Goal: Task Accomplishment & Management: Manage account settings

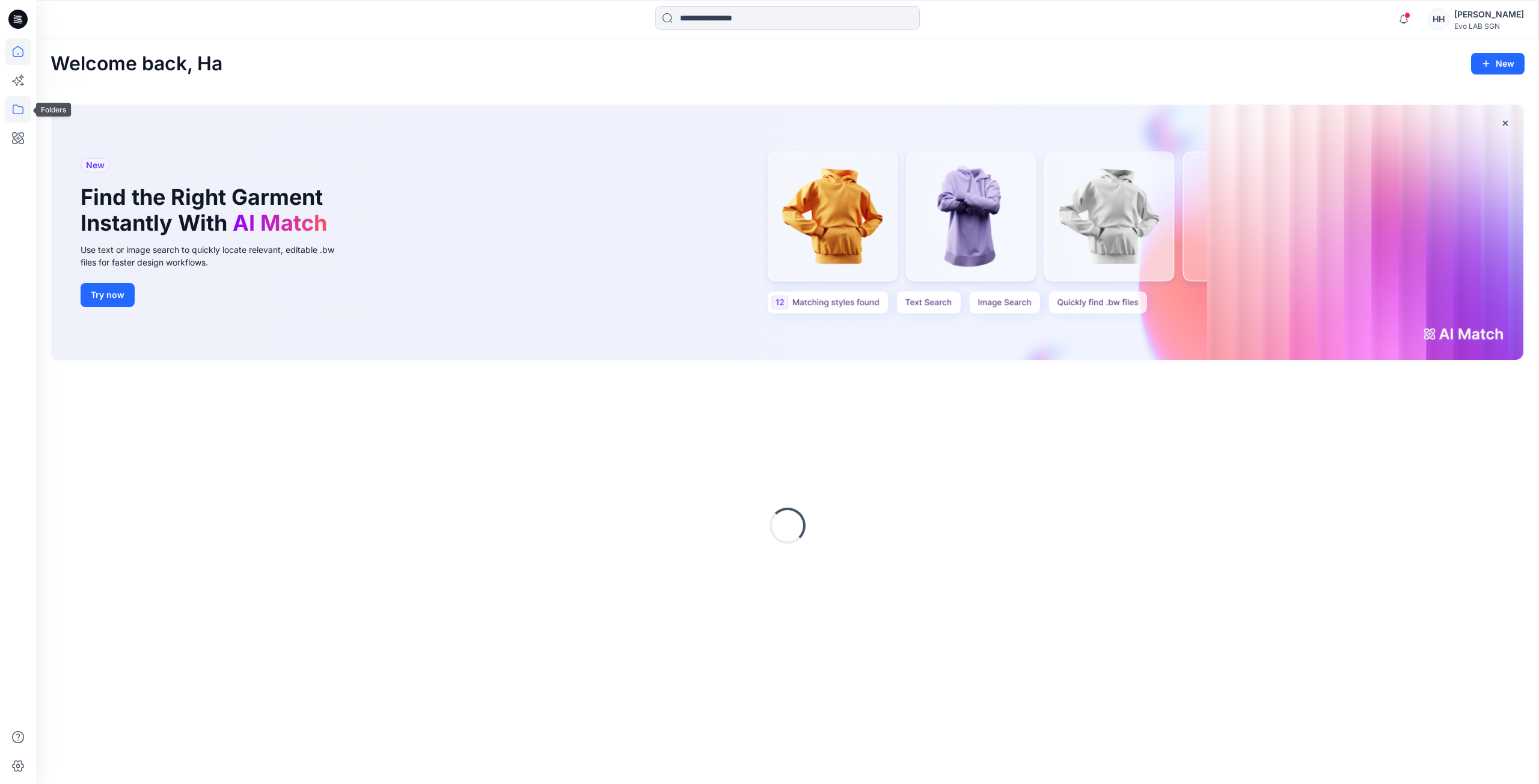
click at [10, 108] on icon at bounding box center [17, 109] width 26 height 26
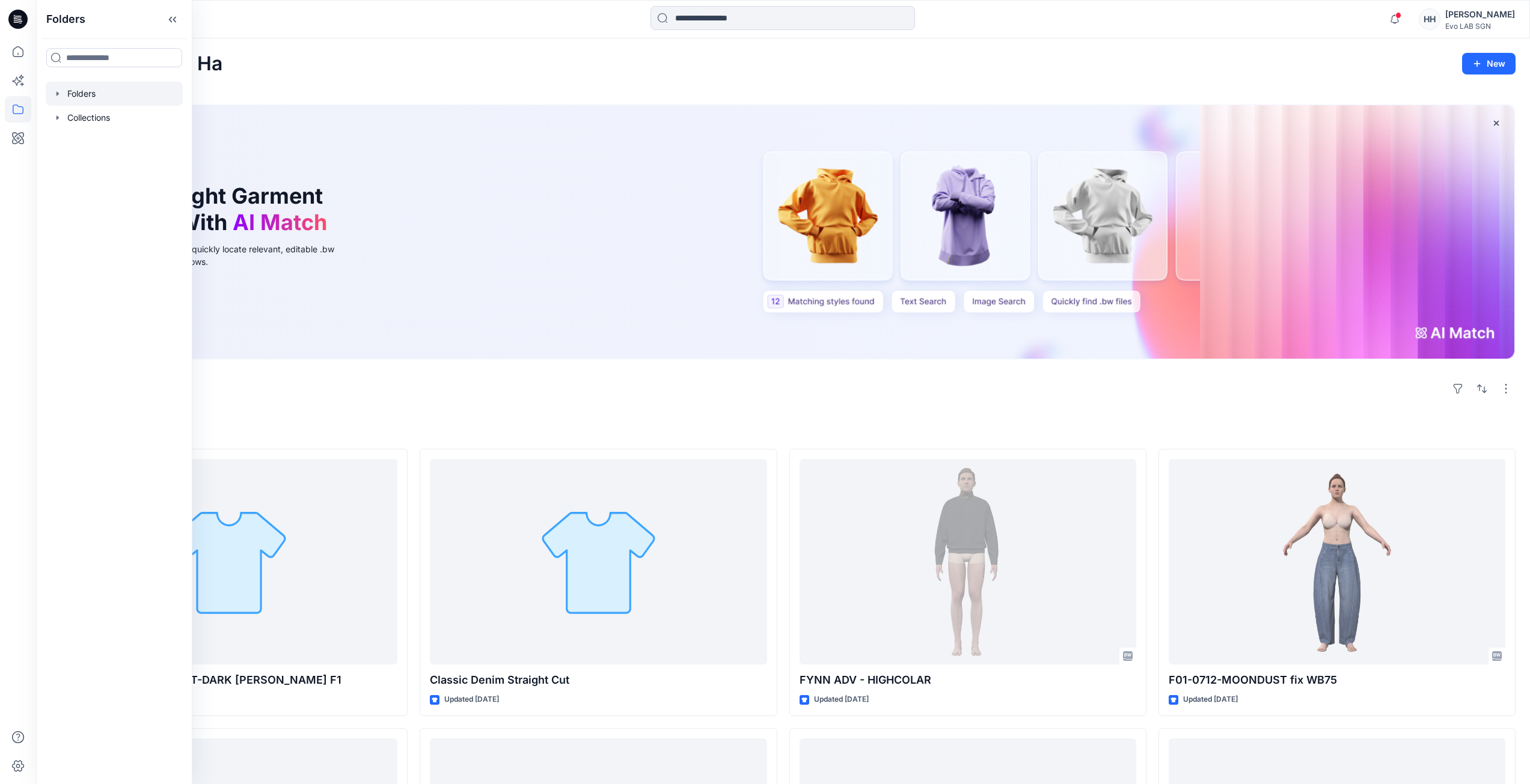
click at [109, 92] on div at bounding box center [114, 93] width 137 height 24
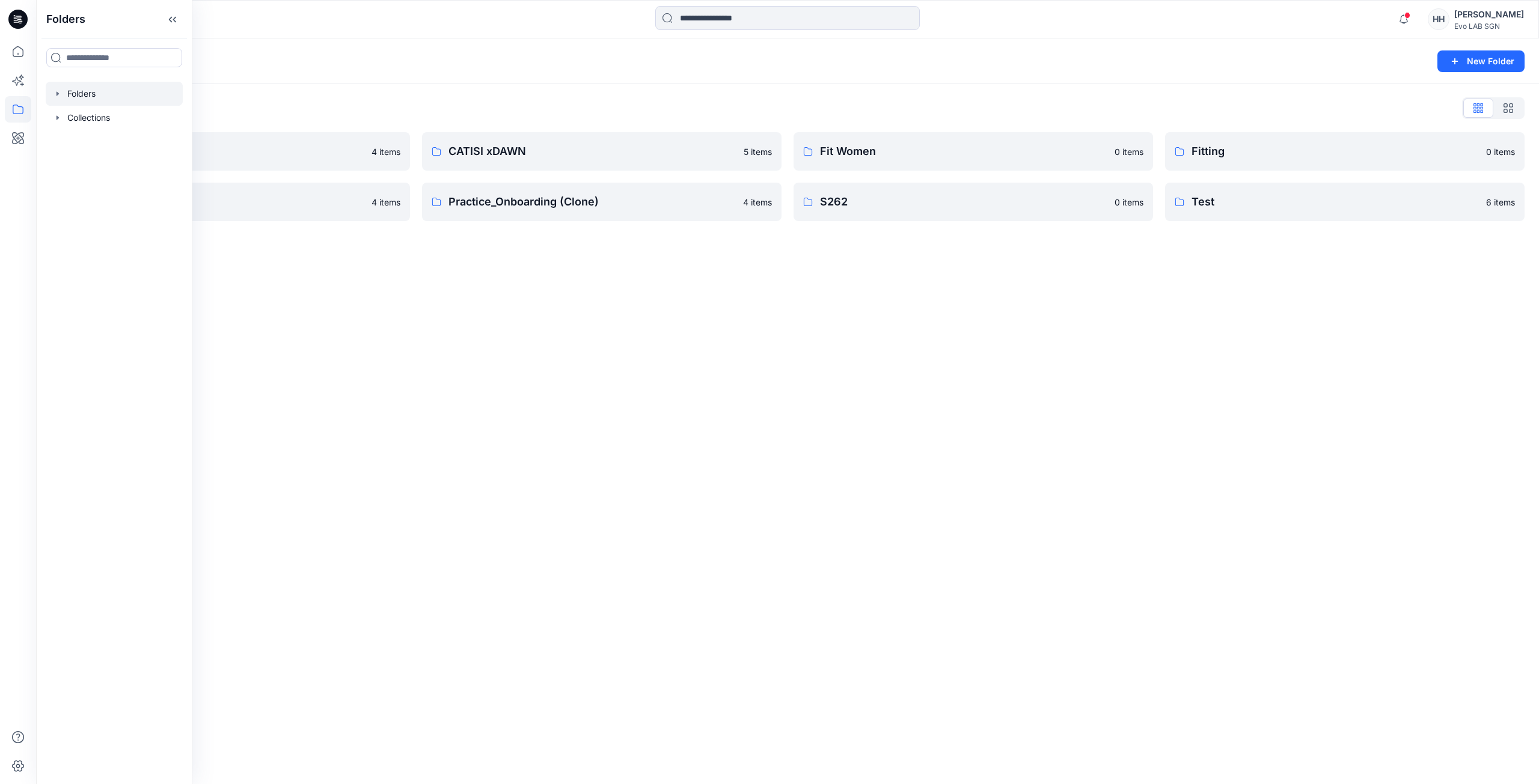
click at [560, 299] on div "Folders New Folder Folders List 3D NEW SAMPLE 4 items Practice_Onboarding 4 ite…" at bounding box center [788, 411] width 1503 height 745
click at [724, 18] on input at bounding box center [787, 17] width 265 height 24
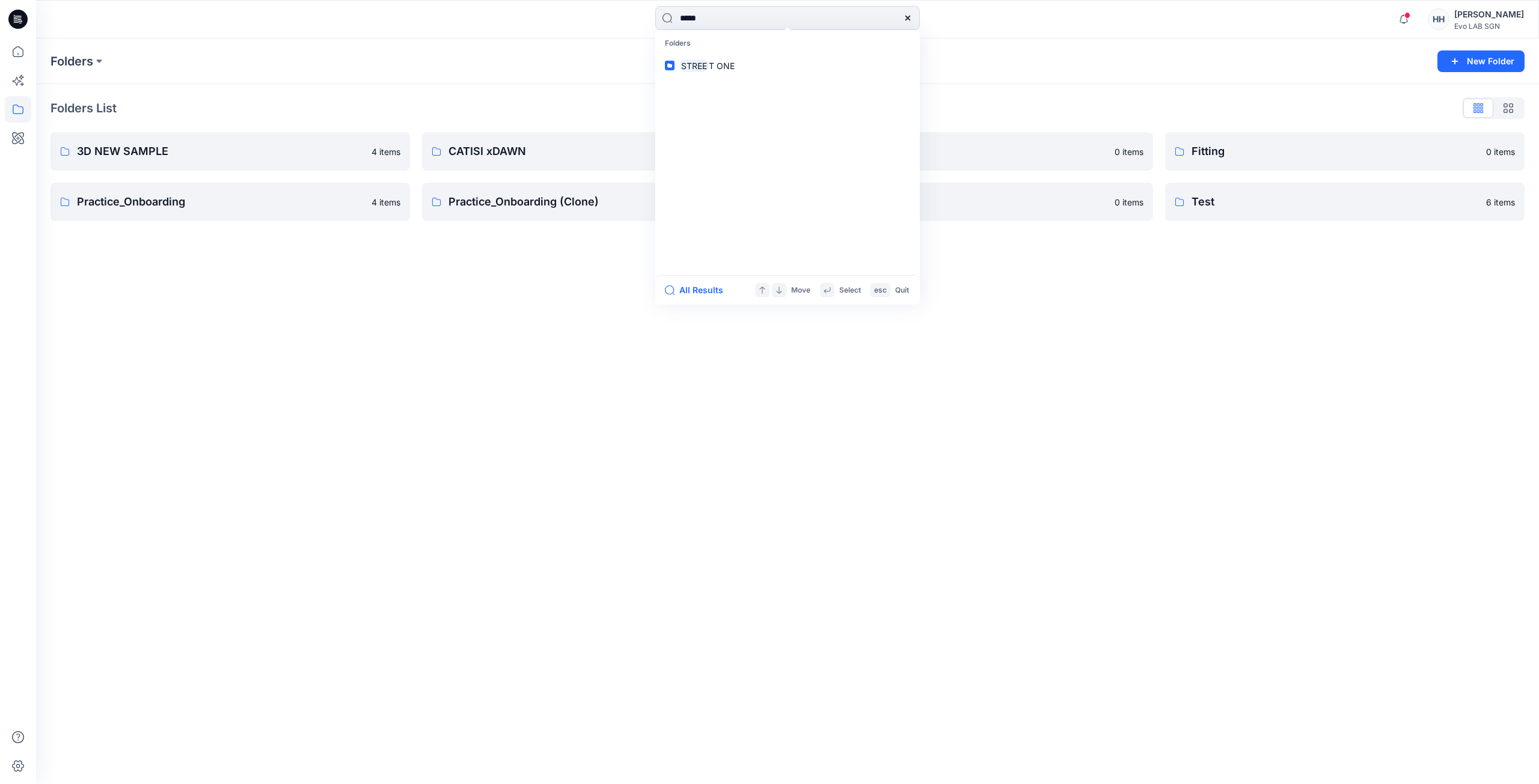
type input "*****"
click at [433, 357] on div "Folders New Folder Folders List 3D NEW SAMPLE 4 items Practice_Onboarding 4 ite…" at bounding box center [788, 411] width 1503 height 745
click at [748, 21] on input "*****" at bounding box center [787, 17] width 265 height 24
click at [724, 59] on p "STREE T ONE" at bounding box center [707, 66] width 55 height 13
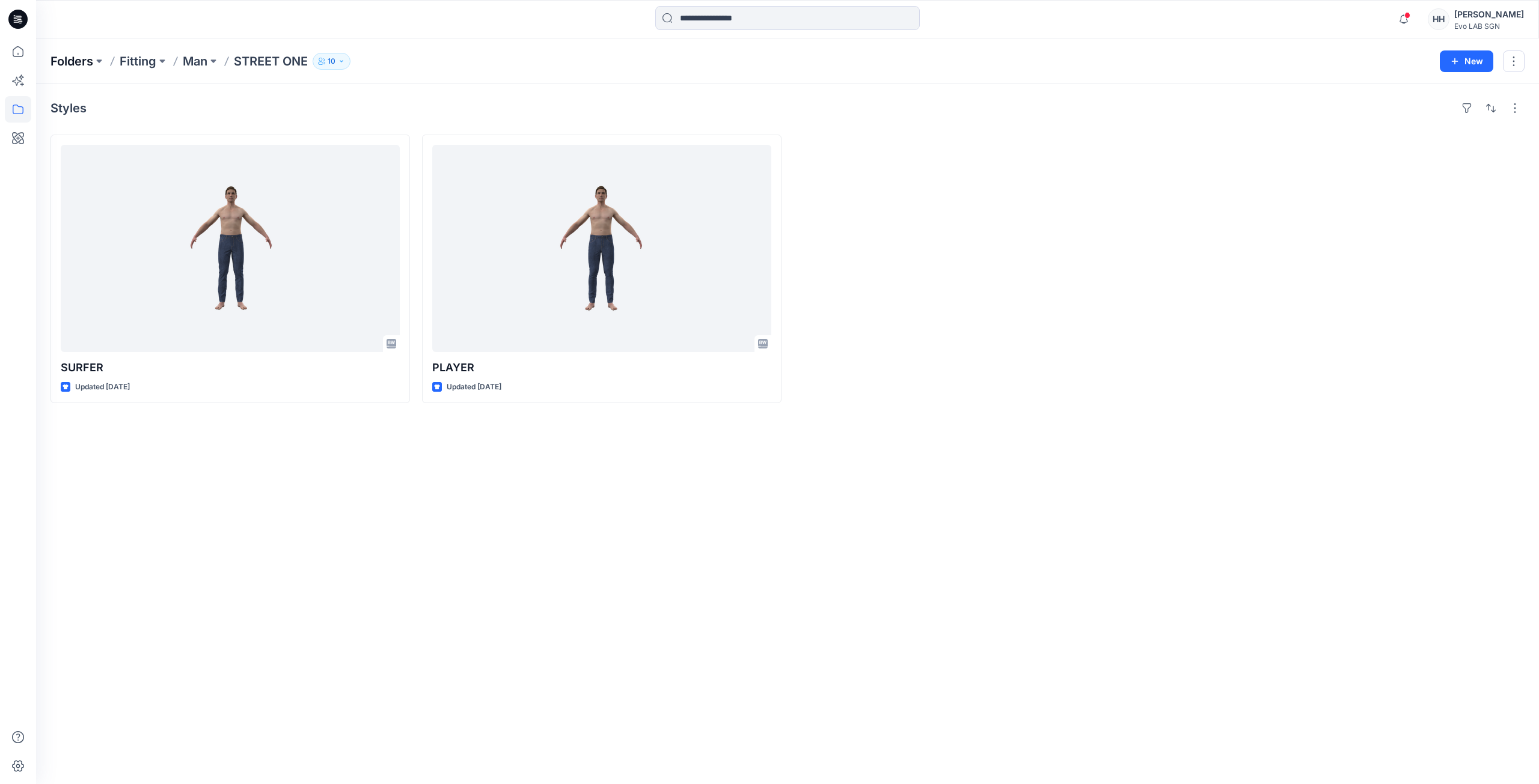
click at [77, 63] on p "Folders" at bounding box center [71, 61] width 42 height 17
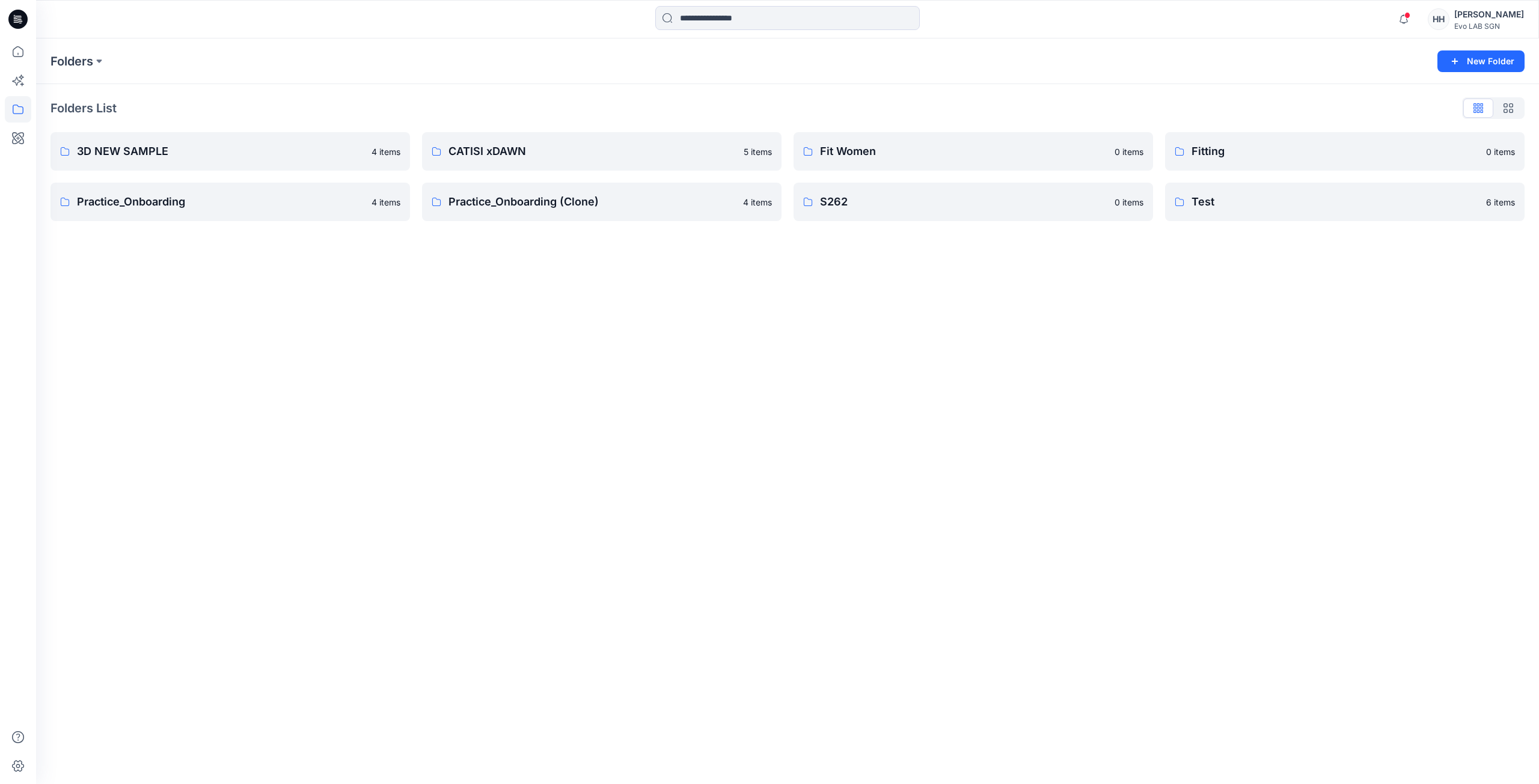
click at [334, 298] on div "Folders New Folder Folders List 3D NEW SAMPLE 4 items Practice_Onboarding 4 ite…" at bounding box center [788, 411] width 1503 height 745
drag, startPoint x: 334, startPoint y: 297, endPoint x: 1019, endPoint y: 307, distance: 685.1
click at [784, 463] on div "Folders New Folder Folders List 3D NEW SAMPLE 4 items Practice_Onboarding 4 ite…" at bounding box center [788, 411] width 1503 height 745
click at [1480, 48] on div "Folders New Folder" at bounding box center [788, 61] width 1503 height 46
click at [1488, 59] on button "New Folder" at bounding box center [1480, 61] width 87 height 22
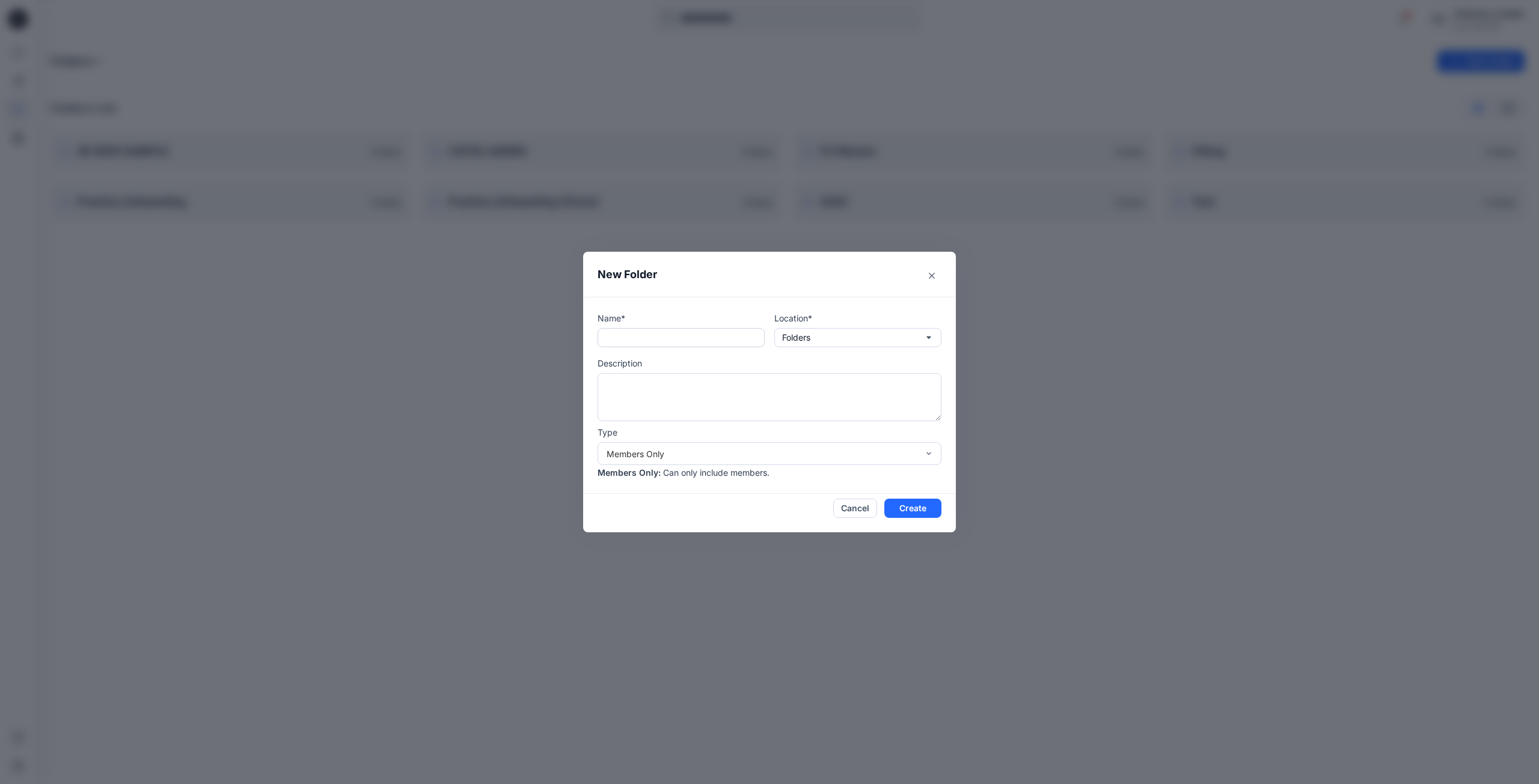
click at [657, 337] on input "text" at bounding box center [681, 338] width 167 height 19
type input "**********"
click at [923, 504] on button "Create" at bounding box center [912, 509] width 57 height 19
